Goal: Navigation & Orientation: Find specific page/section

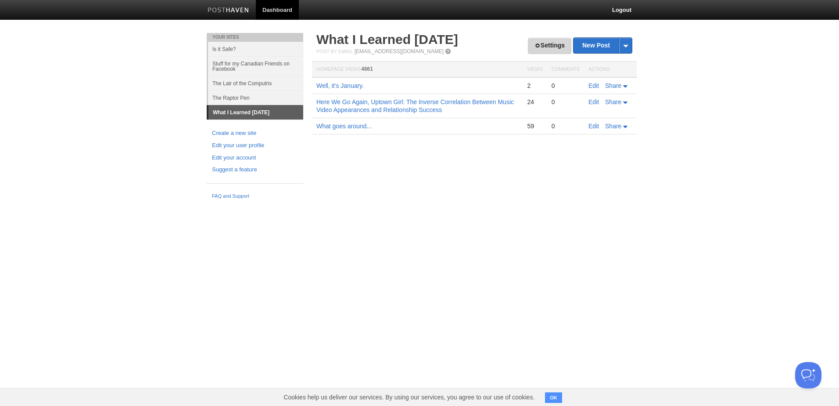
click at [545, 41] on link "Settings" at bounding box center [549, 46] width 43 height 16
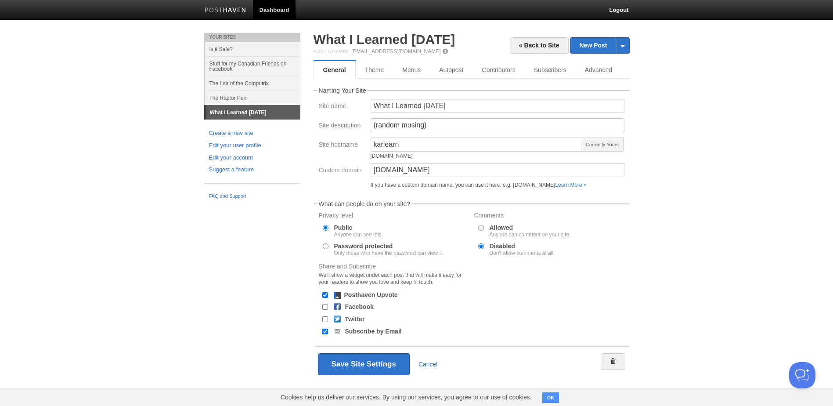
click at [271, 7] on link "Dashboard" at bounding box center [274, 10] width 43 height 20
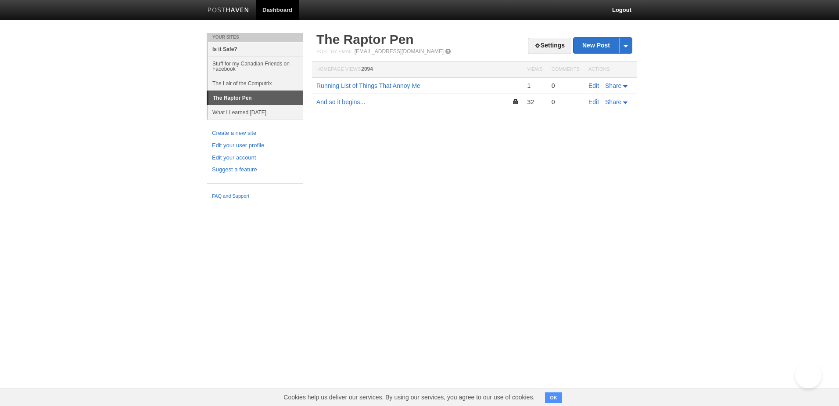
click at [230, 48] on link "Is it Safe?" at bounding box center [255, 49] width 95 height 14
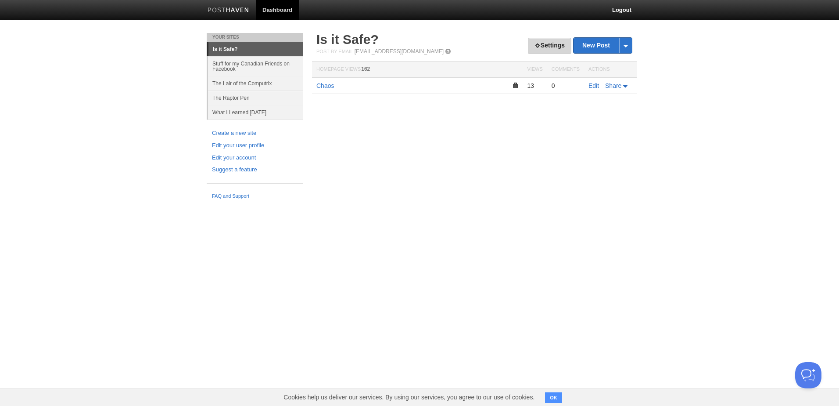
click at [552, 41] on link "Settings" at bounding box center [549, 46] width 43 height 16
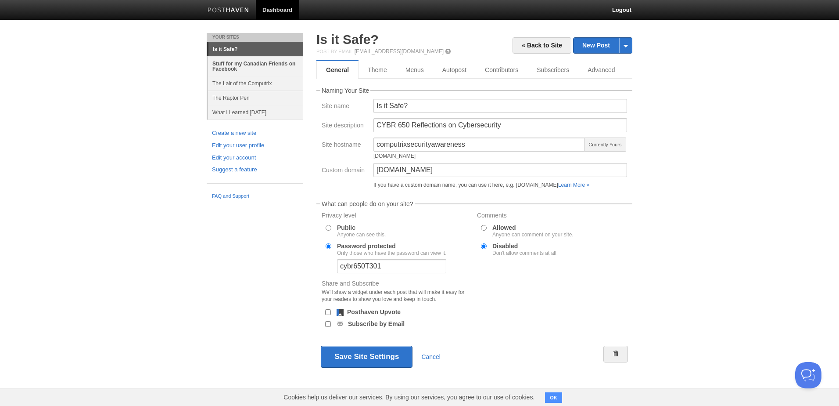
click at [241, 62] on link "Stuff for my Canadian Friends on Facebook" at bounding box center [255, 66] width 95 height 20
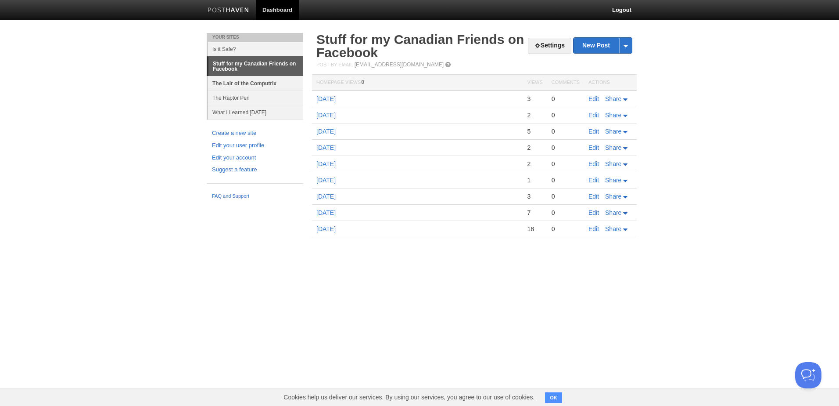
click at [258, 83] on link "The Lair of the Computrix" at bounding box center [255, 83] width 95 height 14
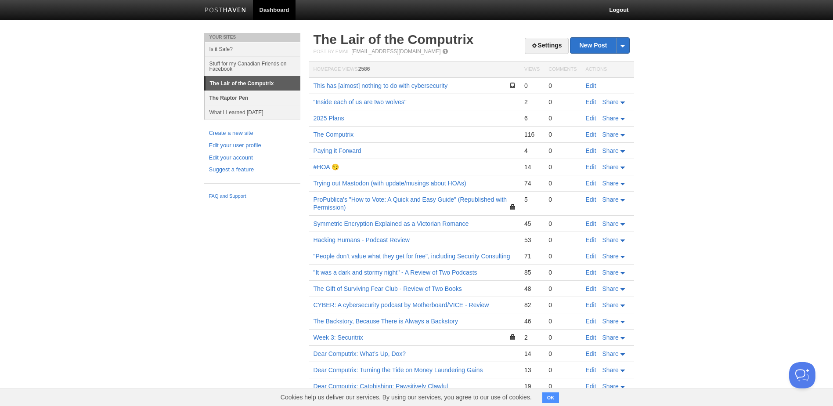
click at [232, 95] on link "The Raptor Pen" at bounding box center [252, 97] width 95 height 14
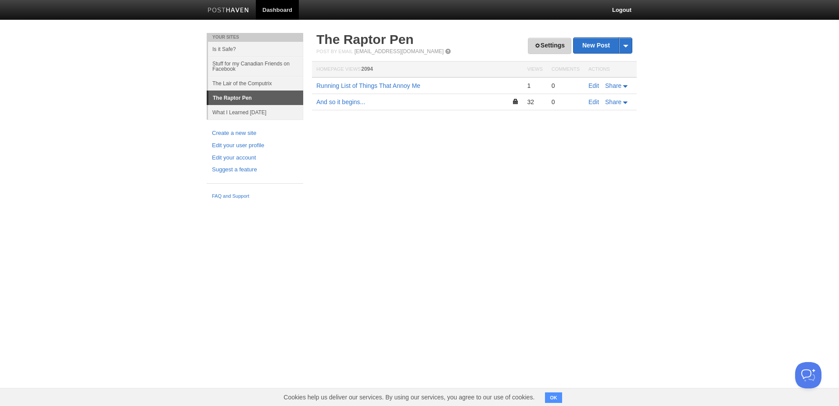
click at [554, 46] on link "Settings" at bounding box center [549, 46] width 43 height 16
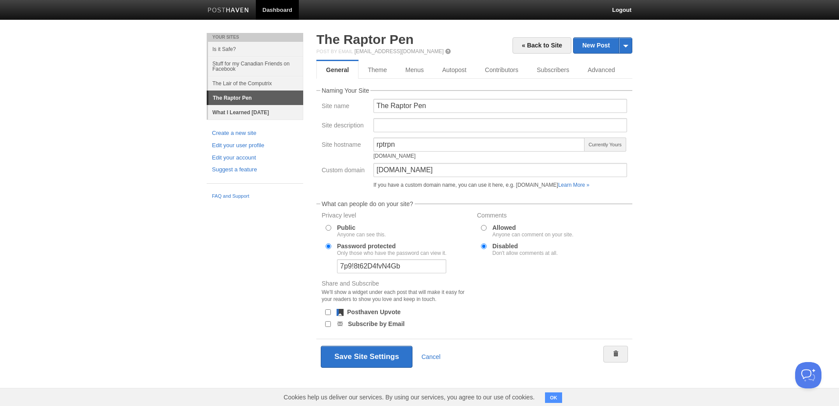
click at [242, 112] on link "What I Learned [DATE]" at bounding box center [255, 112] width 95 height 14
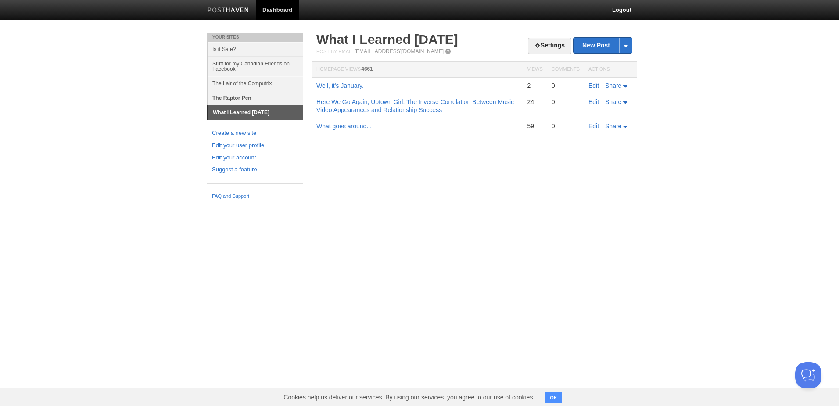
click at [226, 98] on link "The Raptor Pen" at bounding box center [255, 97] width 95 height 14
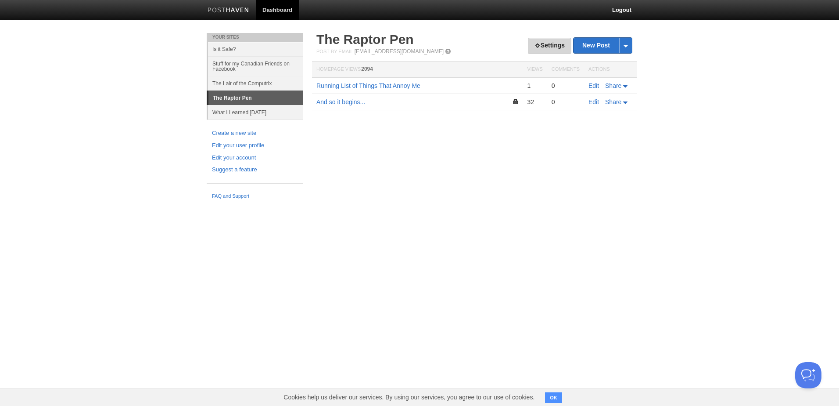
click at [548, 43] on link "Settings" at bounding box center [549, 46] width 43 height 16
